Goal: Information Seeking & Learning: Learn about a topic

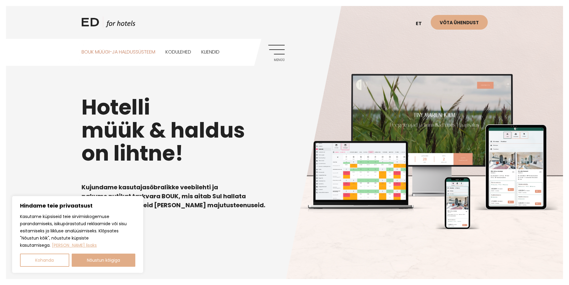
click at [118, 53] on link "BOUK MÜÜGI-JA HALDUSSÜSTEEM" at bounding box center [119, 52] width 74 height 27
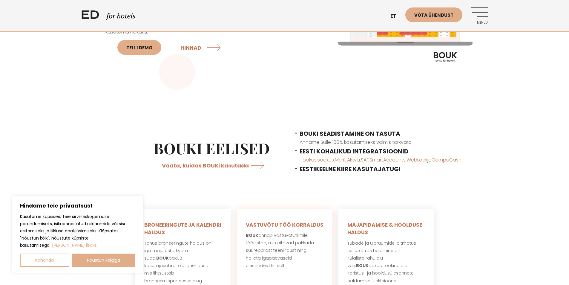
scroll to position [239, 0]
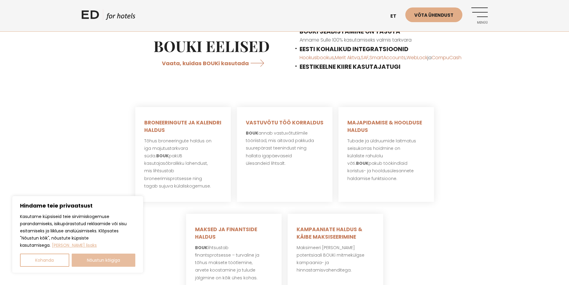
click at [81, 261] on button "Nõustun kõigiga" at bounding box center [104, 259] width 64 height 13
checkbox input "true"
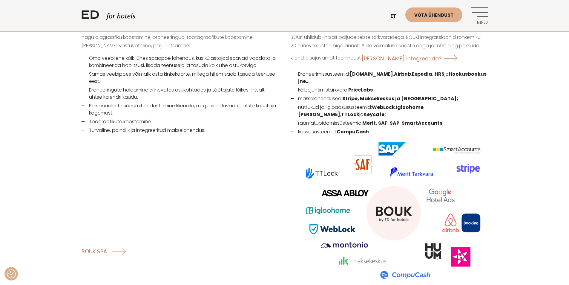
scroll to position [777, 0]
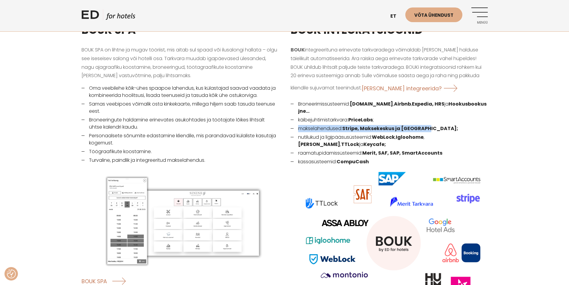
drag, startPoint x: 299, startPoint y: 121, endPoint x: 430, endPoint y: 118, distance: 131.2
click at [430, 125] on li "makselahendused: Stripe, Maksekeskus ja Montonio;" at bounding box center [389, 128] width 197 height 7
copy li "makselahendused: Stripe, Maksekeskus ja Montonio;"
